Goal: Navigation & Orientation: Find specific page/section

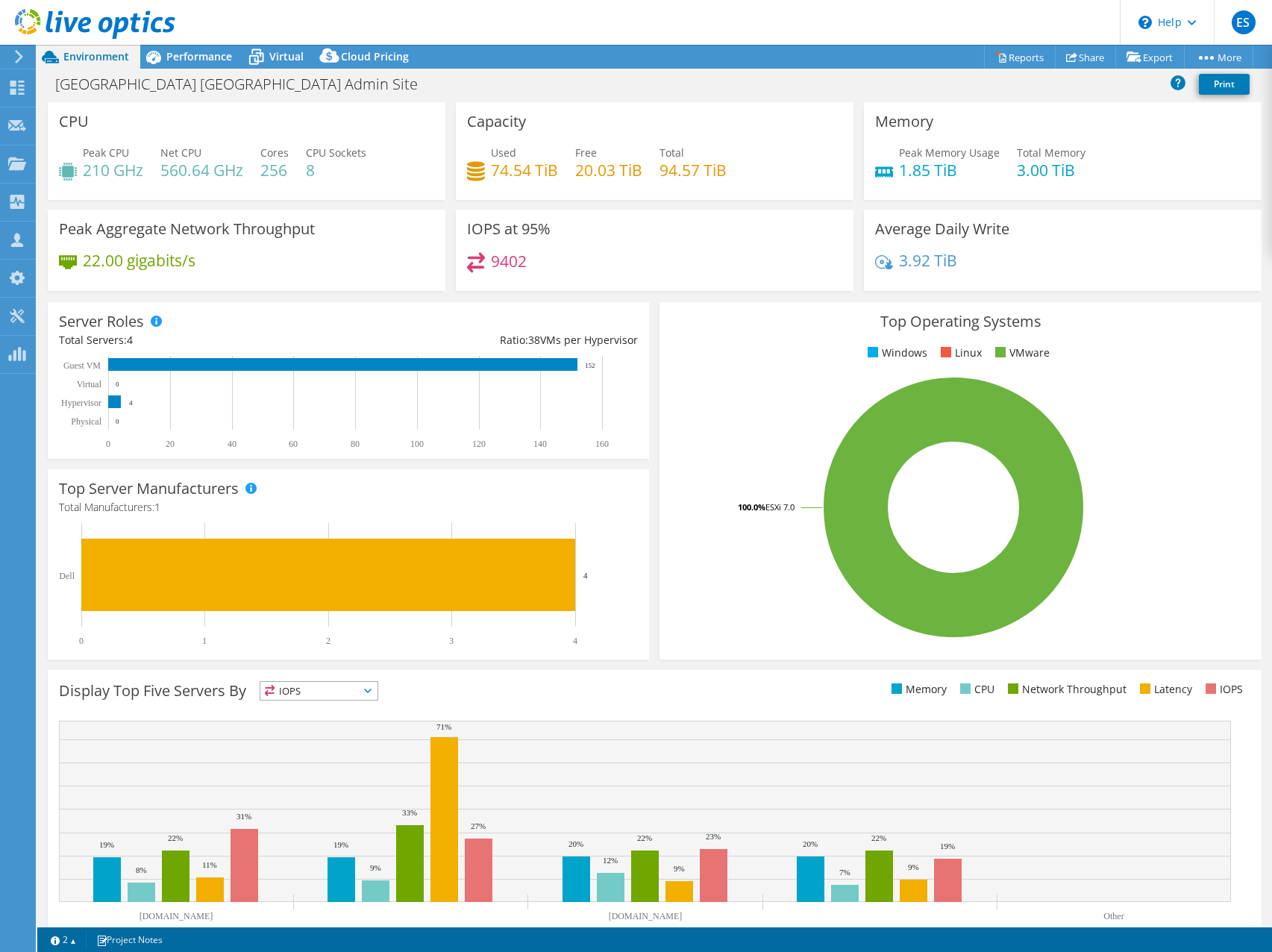
select select "USD"
click at [274, 58] on span "Virtual" at bounding box center [286, 56] width 34 height 14
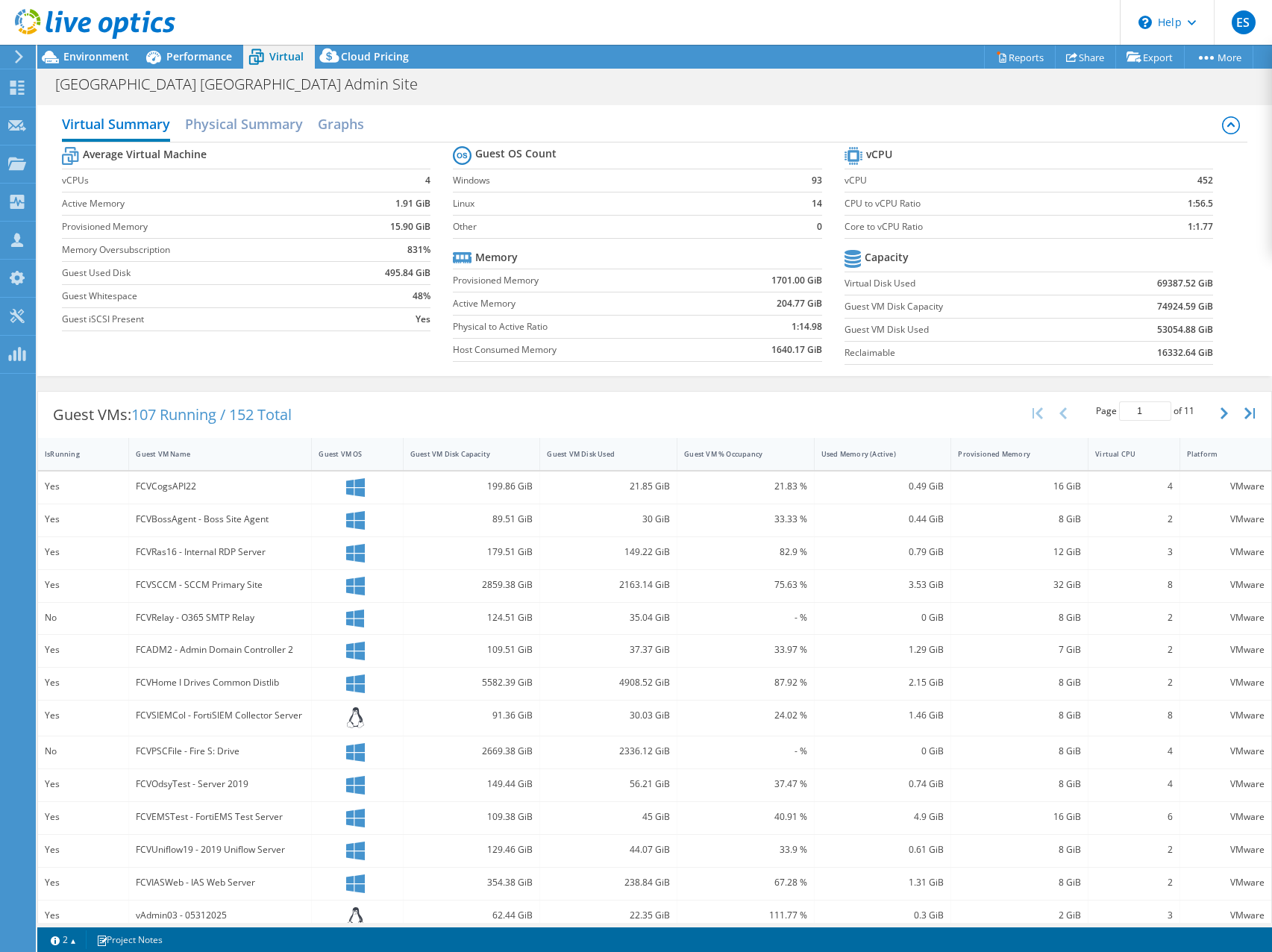
click at [809, 2] on header "ES Partner Team Member [PERSON_NAME] [EMAIL_ADDRESS][DOMAIN_NAME] redesign My P…" at bounding box center [636, 22] width 1272 height 45
click at [816, 20] on header "ES Partner Team Member [PERSON_NAME] [EMAIL_ADDRESS][DOMAIN_NAME] redesign My P…" at bounding box center [636, 22] width 1272 height 45
click at [797, 26] on header "ES Partner Team Member [PERSON_NAME] [EMAIL_ADDRESS][DOMAIN_NAME] redesign My P…" at bounding box center [636, 22] width 1272 height 45
click at [775, 29] on header "ES Partner Team Member [PERSON_NAME] [EMAIL_ADDRESS][DOMAIN_NAME] redesign My P…" at bounding box center [636, 22] width 1272 height 45
click at [745, 41] on header "ES Partner Team Member [PERSON_NAME] [EMAIL_ADDRESS][DOMAIN_NAME] redesign My P…" at bounding box center [636, 22] width 1272 height 45
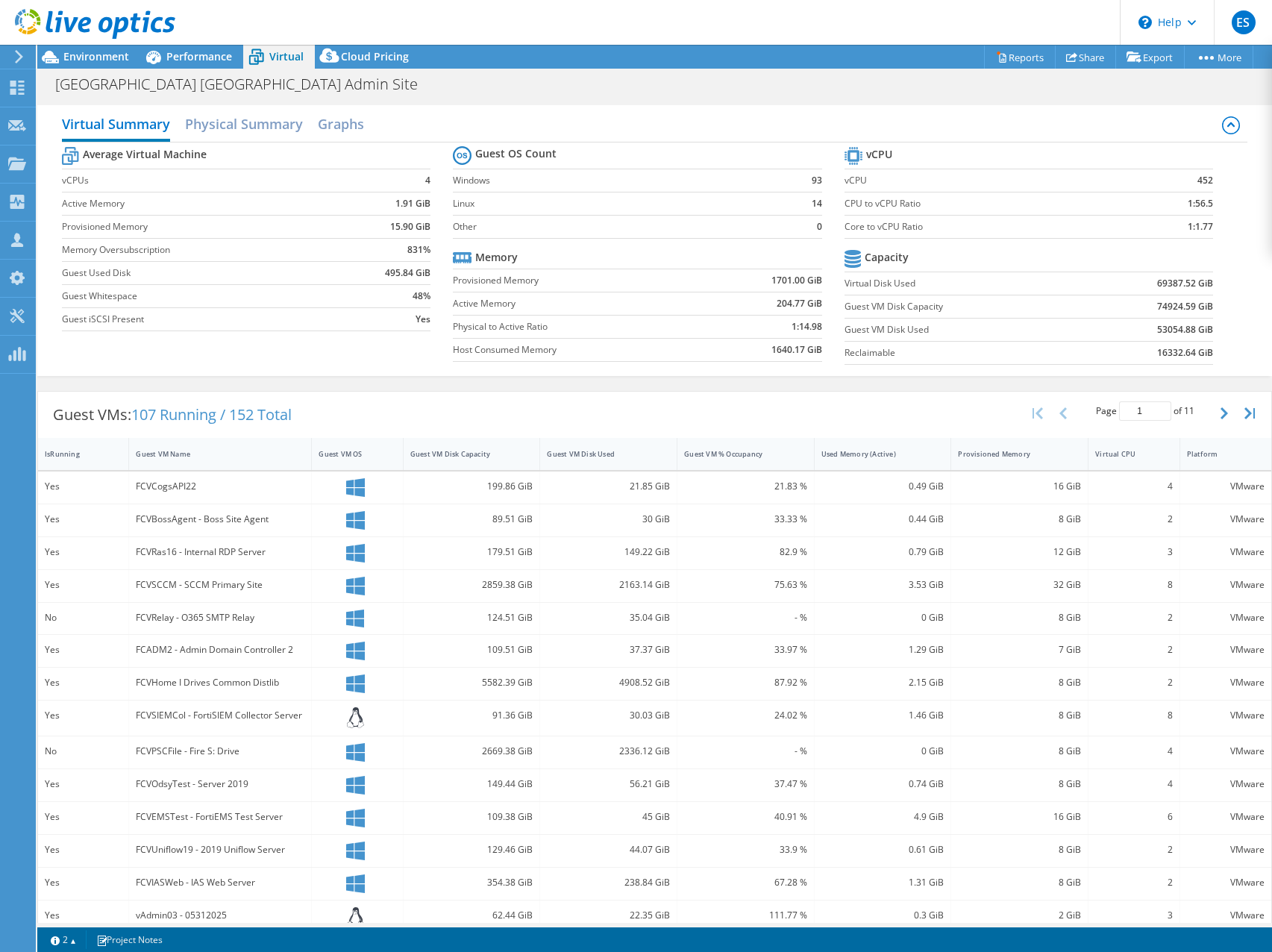
click at [858, 26] on header "ES Partner Team Member [PERSON_NAME] [EMAIL_ADDRESS][DOMAIN_NAME] redesign My P…" at bounding box center [636, 22] width 1272 height 45
click at [832, 21] on header "ES Partner Team Member [PERSON_NAME] [EMAIL_ADDRESS][DOMAIN_NAME] redesign My P…" at bounding box center [636, 22] width 1272 height 45
